Goal: Task Accomplishment & Management: Manage account settings

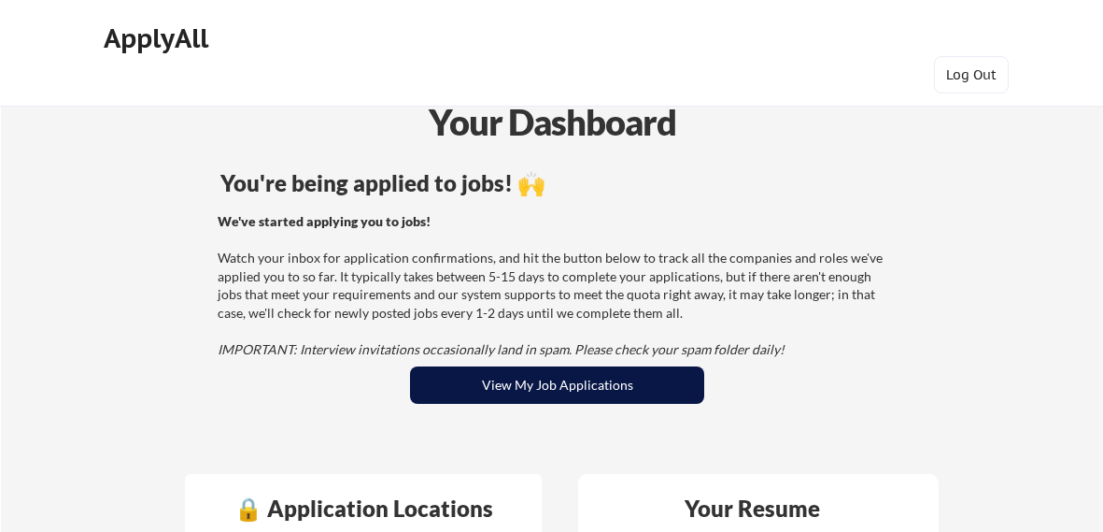
click at [567, 375] on button "View My Job Applications" at bounding box center [557, 384] width 294 height 37
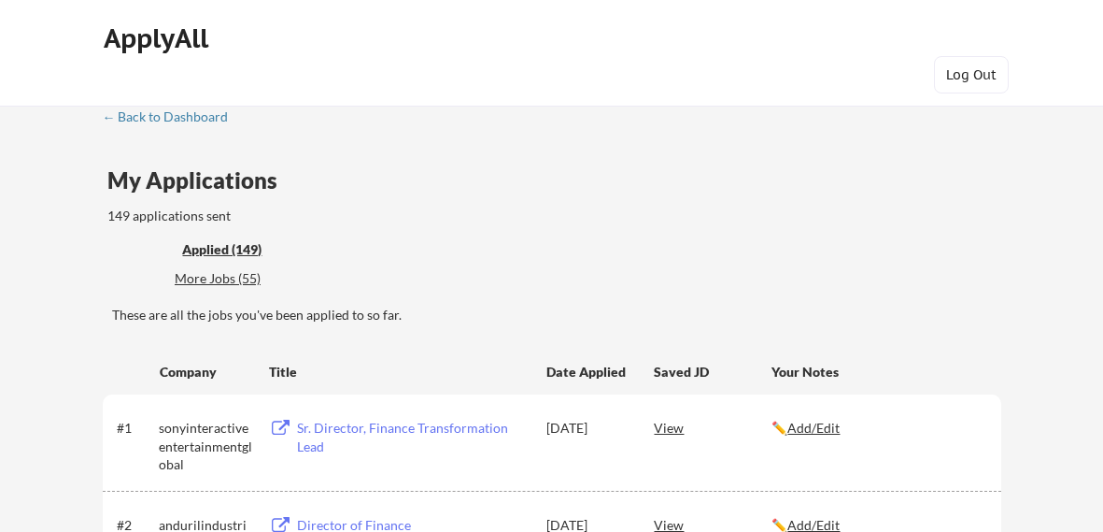
scroll to position [2940, 0]
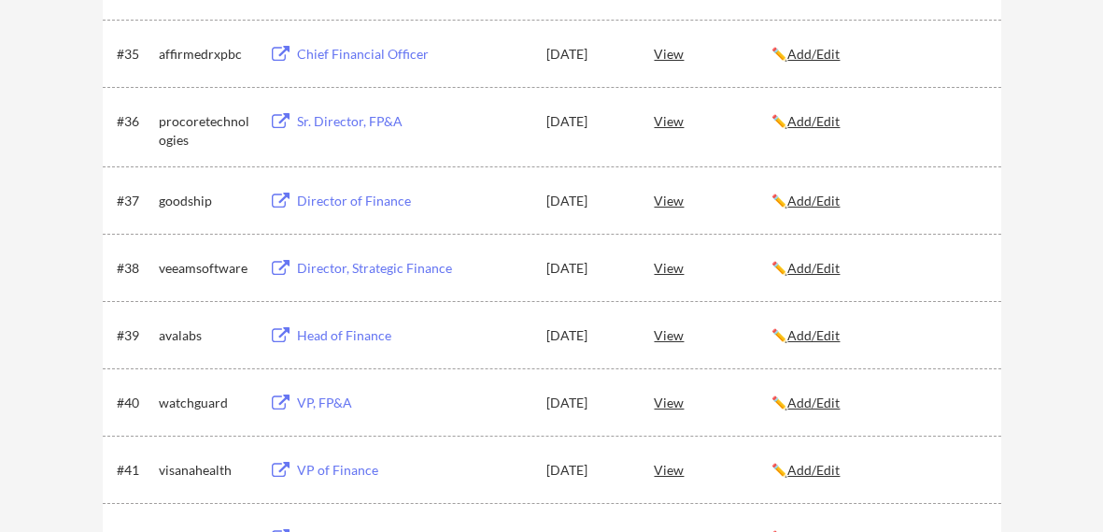
click at [363, 263] on div "Director, Strategic Finance" at bounding box center [413, 268] width 232 height 19
click at [677, 271] on div "View" at bounding box center [713, 267] width 118 height 34
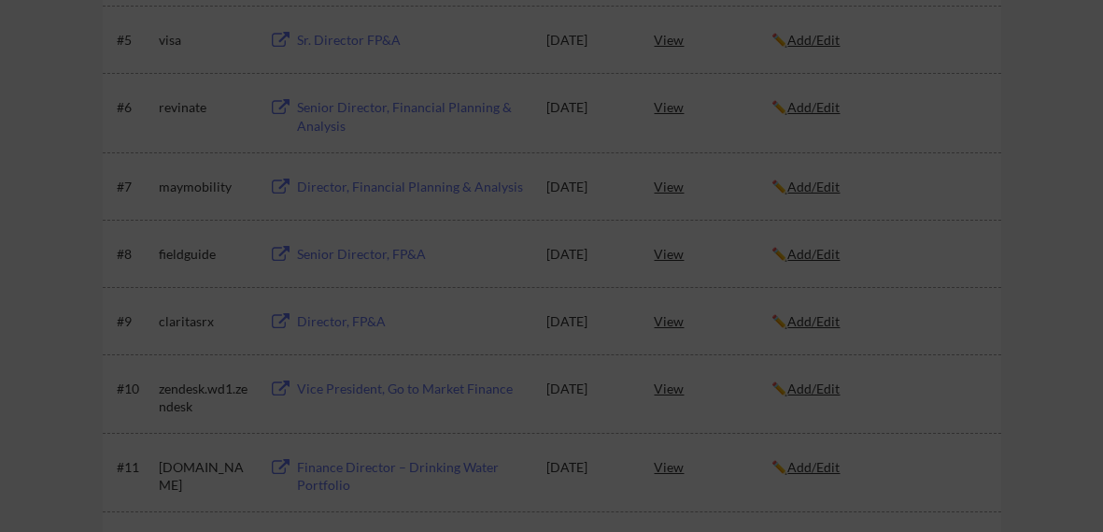
scroll to position [0, 0]
